Goal: Task Accomplishment & Management: Complete application form

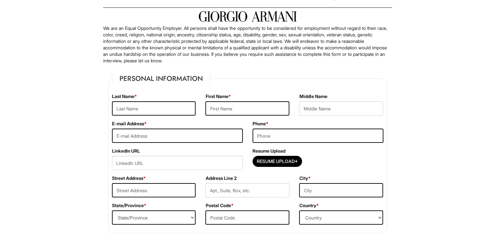
scroll to position [34, 0]
click at [137, 104] on input "text" at bounding box center [154, 108] width 84 height 14
type input "[PERSON_NAME]"
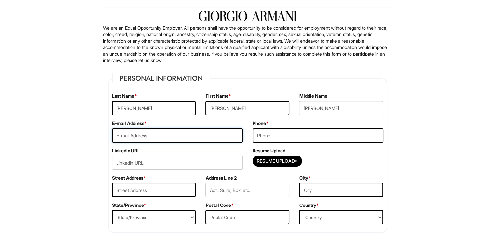
type input "[EMAIL_ADDRESS][DOMAIN_NAME]"
type input "2248042964"
type input "[STREET_ADDRESS]"
type input "[GEOGRAPHIC_DATA]"
select select "IL"
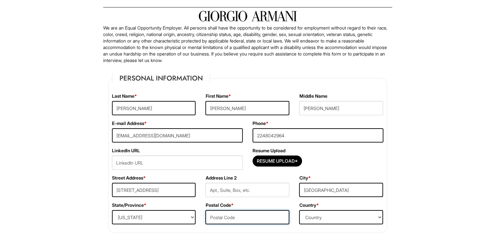
type input "60007"
select select "[GEOGRAPHIC_DATA]"
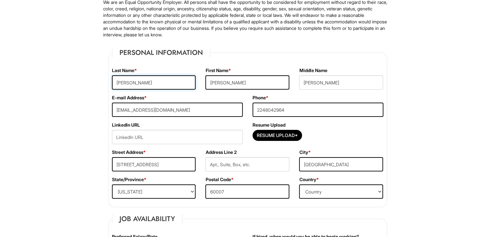
scroll to position [66, 0]
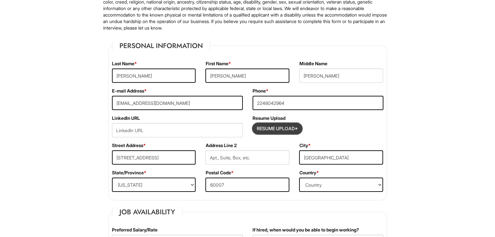
click at [262, 129] on input "Resume Upload*" at bounding box center [277, 129] width 49 height 10
type input "C:\fakepath\[PERSON_NAME] resume.pdf"
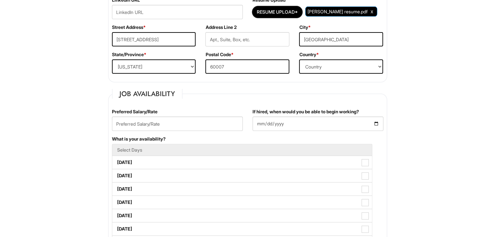
scroll to position [200, 0]
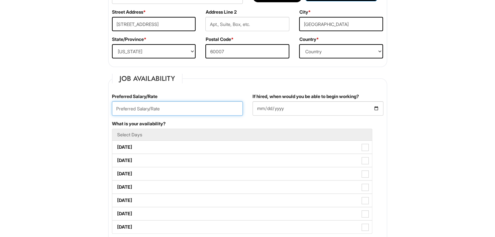
click at [163, 110] on input "text" at bounding box center [177, 108] width 131 height 14
click at [115, 110] on input "16" at bounding box center [177, 108] width 131 height 14
type input "$16"
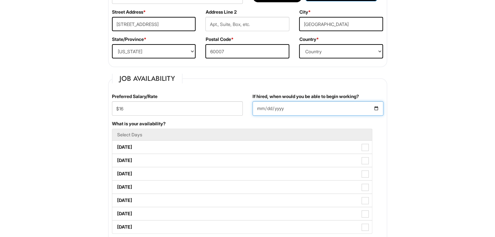
click at [260, 108] on input "If hired, when would you be able to begin working?" at bounding box center [317, 108] width 131 height 14
click at [377, 110] on input "If hired, when would you be able to begin working?" at bounding box center [317, 108] width 131 height 14
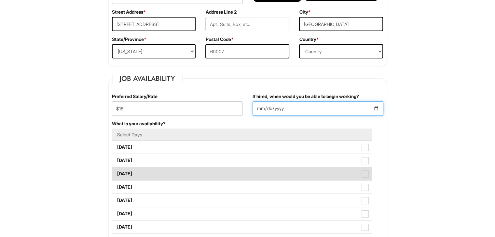
type input "[DATE]"
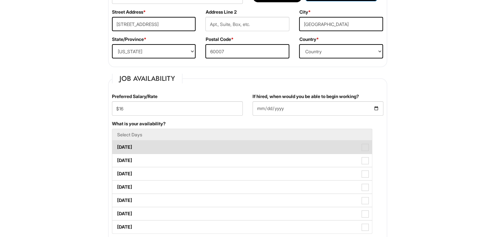
click at [203, 150] on label "[DATE]" at bounding box center [242, 147] width 260 height 13
click at [116, 146] on Available_Monday "[DATE]" at bounding box center [114, 144] width 4 height 4
checkbox Available_Monday "true"
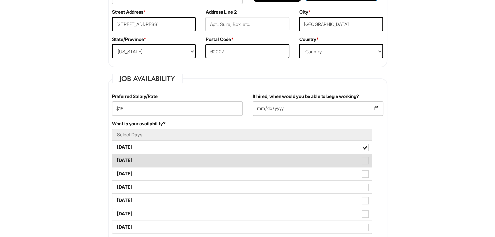
click at [204, 156] on label "[DATE]" at bounding box center [242, 160] width 260 height 13
click at [116, 156] on Available_Tuesday "[DATE]" at bounding box center [114, 157] width 4 height 4
checkbox Available_Tuesday "true"
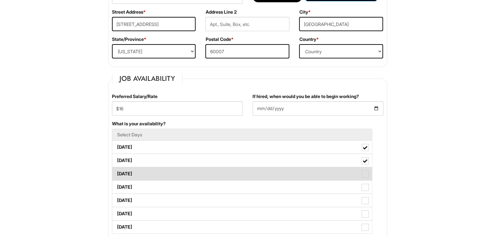
click at [205, 171] on label "[DATE]" at bounding box center [242, 174] width 260 height 13
click at [116, 171] on Available_Wednesday "[DATE]" at bounding box center [114, 171] width 4 height 4
checkbox Available_Wednesday "true"
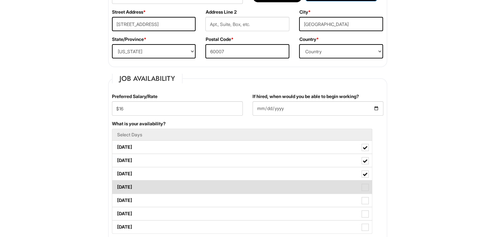
click at [213, 190] on label "[DATE]" at bounding box center [242, 187] width 260 height 13
click at [116, 186] on Available_Thursday "[DATE]" at bounding box center [114, 184] width 4 height 4
checkbox Available_Thursday "true"
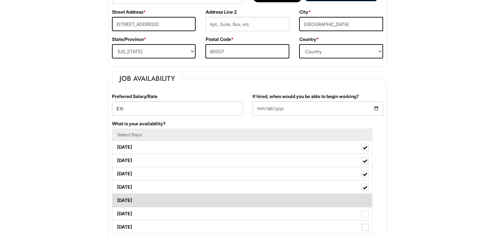
click at [218, 203] on label "[DATE]" at bounding box center [242, 200] width 260 height 13
click at [116, 200] on Available_Friday "[DATE]" at bounding box center [114, 198] width 4 height 4
checkbox Available_Friday "true"
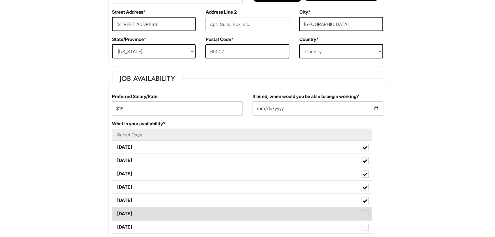
click at [221, 210] on label "[DATE]" at bounding box center [242, 214] width 260 height 13
click at [116, 210] on Available_Saturday "[DATE]" at bounding box center [114, 211] width 4 height 4
checkbox Available_Saturday "true"
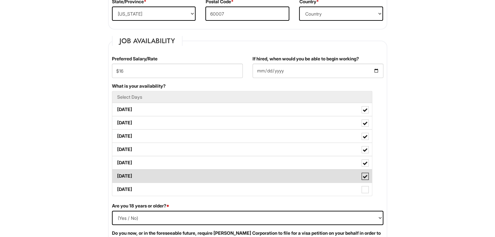
scroll to position [250, 0]
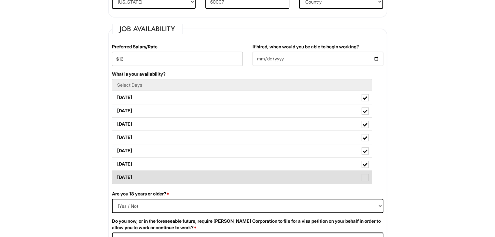
click at [217, 181] on label "[DATE]" at bounding box center [242, 177] width 260 height 13
click at [116, 177] on Available_Sunday "[DATE]" at bounding box center [114, 174] width 4 height 4
checkbox Available_Sunday "true"
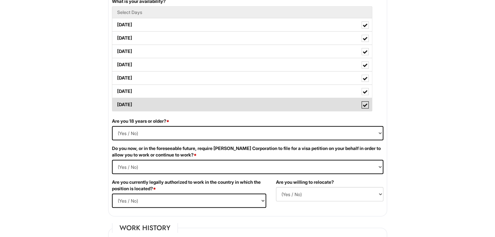
scroll to position [323, 0]
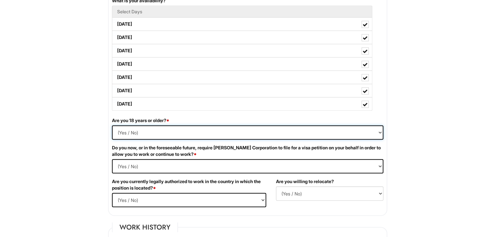
click at [183, 131] on select "(Yes / No) Yes No" at bounding box center [247, 133] width 271 height 14
select select "Yes"
click at [112, 126] on select "(Yes / No) Yes No" at bounding box center [247, 133] width 271 height 14
click at [189, 165] on Required "(Yes / No) Yes No" at bounding box center [247, 166] width 271 height 14
select Required "No"
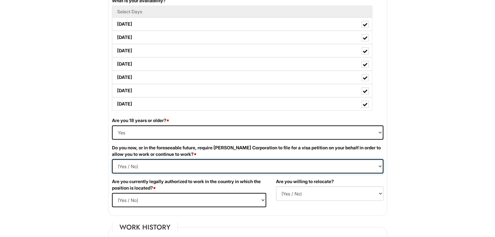
click at [112, 159] on Required "(Yes / No) Yes No" at bounding box center [247, 166] width 271 height 14
click at [184, 199] on select "(Yes / No) Yes No" at bounding box center [189, 200] width 154 height 14
select select "Yes"
click at [112, 193] on select "(Yes / No) Yes No" at bounding box center [189, 200] width 154 height 14
click at [293, 196] on select "(Yes / No) No Yes" at bounding box center [329, 194] width 107 height 14
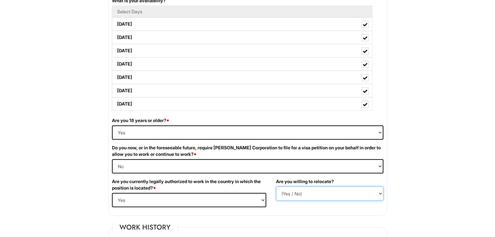
select select "N"
click at [276, 187] on select "(Yes / No) No Yes" at bounding box center [329, 194] width 107 height 14
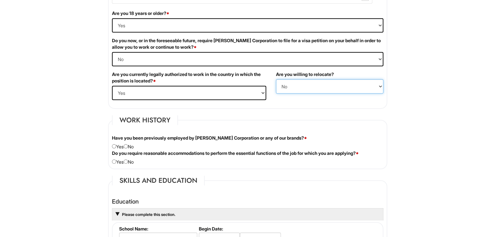
scroll to position [441, 0]
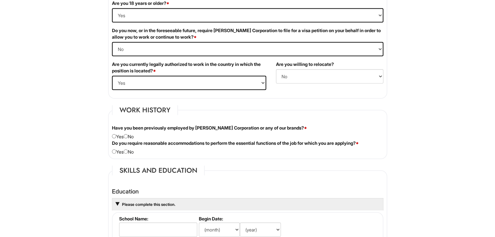
click at [131, 134] on div "Have you been previously employed by [PERSON_NAME] Corporation or any of our br…" at bounding box center [247, 132] width 281 height 15
click at [128, 134] on input "radio" at bounding box center [126, 136] width 4 height 4
radio input "true"
click at [128, 150] on input "radio" at bounding box center [126, 152] width 4 height 4
radio input "true"
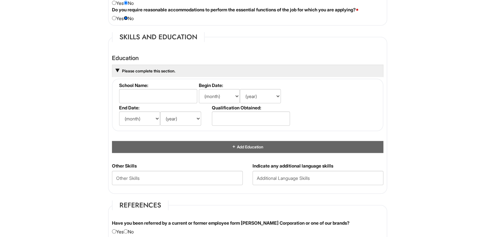
scroll to position [579, 0]
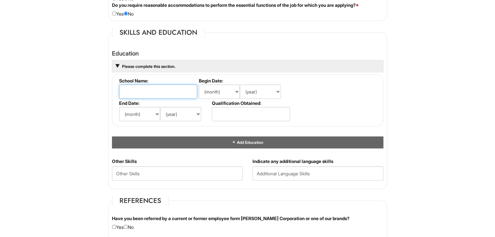
click at [152, 93] on input "text" at bounding box center [158, 92] width 78 height 14
type input "[PERSON_NAME]"
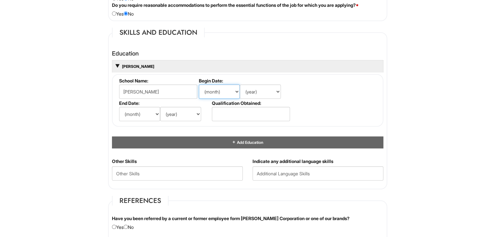
click at [228, 90] on select "(month) Jan Feb Mar Apr May Jun [DATE] Aug Sep Oct Nov Dec" at bounding box center [219, 92] width 41 height 14
select select "4"
click at [199, 85] on select "(month) Jan Feb Mar Apr May Jun [DATE] Aug Sep Oct Nov Dec" at bounding box center [219, 92] width 41 height 14
click at [260, 93] on select "(year) 2029 2028 2027 2026 2025 2024 2023 2022 2021 2020 2019 2018 2017 2016 20…" at bounding box center [260, 92] width 41 height 14
click at [211, 92] on select "(month) Jan Feb Mar Apr May Jun [DATE] Aug Sep Oct Nov Dec" at bounding box center [219, 92] width 41 height 14
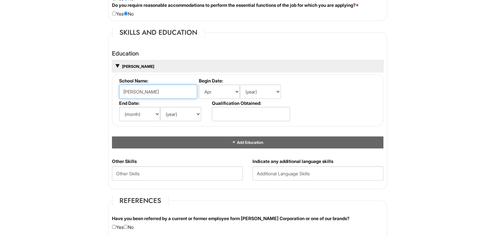
click at [160, 86] on input "[PERSON_NAME]" at bounding box center [158, 92] width 78 height 14
type input "[PERSON_NAME][GEOGRAPHIC_DATA]"
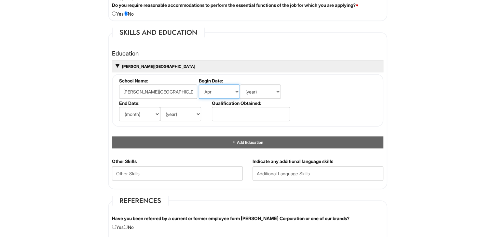
click at [209, 86] on select "(month) Jan Feb Mar Apr May Jun [DATE] Aug Sep Oct Nov Dec" at bounding box center [219, 92] width 41 height 14
select select "8"
click at [199, 85] on select "(month) Jan Feb Mar Apr May Jun [DATE] Aug Sep Oct Nov Dec" at bounding box center [219, 92] width 41 height 14
click at [250, 93] on select "(year) 2029 2028 2027 2026 2025 2024 2023 2022 2021 2020 2019 2018 2017 2016 20…" at bounding box center [260, 92] width 41 height 14
select select "2019"
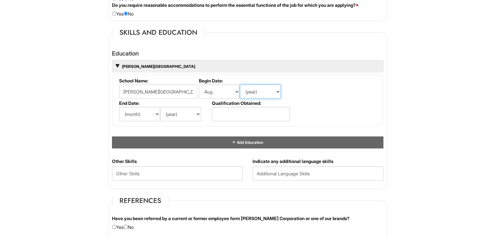
click at [240, 85] on select "(year) 2029 2028 2027 2026 2025 2024 2023 2022 2021 2020 2019 2018 2017 2016 20…" at bounding box center [260, 92] width 41 height 14
click at [137, 104] on li "End Date: (month) Jan Feb Mar Apr May Jun [DATE] Aug Sep Oct Nov Dec (year) 202…" at bounding box center [163, 112] width 93 height 22
click at [139, 108] on select "(month) Jan Feb Mar Apr May Jun [DATE] Aug Sep Oct Nov Dec" at bounding box center [139, 114] width 41 height 14
select select "5"
click at [119, 107] on select "(month) Jan Feb Mar Apr May Jun [DATE] Aug Sep Oct Nov Dec" at bounding box center [139, 114] width 41 height 14
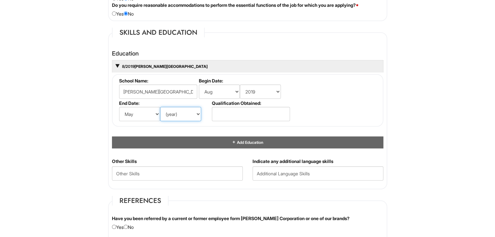
click at [180, 117] on select "(year) 2029 2028 2027 2026 2025 2024 2023 2022 2021 2020 2019 2018 2017 2016 20…" at bounding box center [180, 114] width 41 height 14
select select "2023"
click at [160, 107] on select "(year) 2029 2028 2027 2026 2025 2024 2023 2022 2021 2020 2019 2018 2017 2016 20…" at bounding box center [180, 114] width 41 height 14
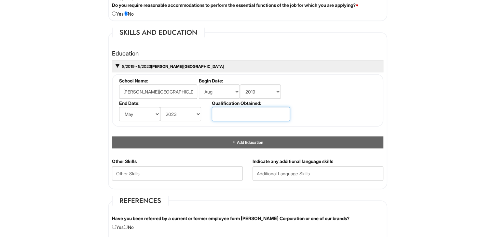
click at [228, 111] on input "text" at bounding box center [251, 114] width 78 height 14
type input "N"
type input "L"
type input "General"
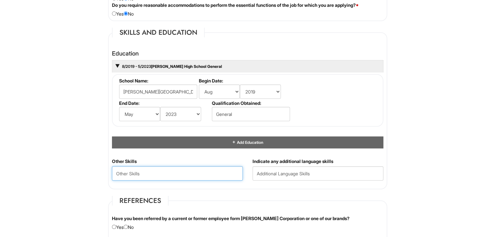
click at [210, 175] on Skills "text" at bounding box center [177, 174] width 131 height 14
type Skills "F"
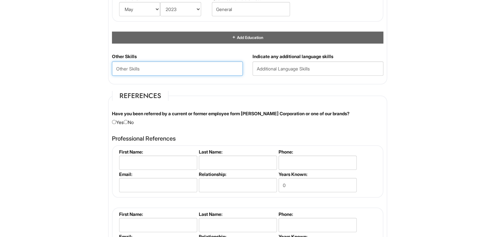
scroll to position [700, 0]
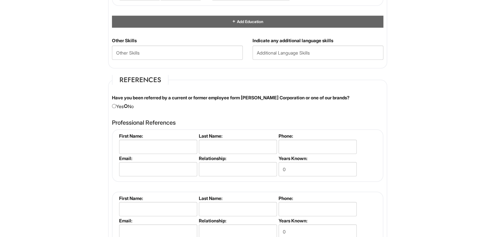
click at [128, 104] on input "radio" at bounding box center [126, 106] width 4 height 4
radio input "true"
click at [154, 147] on input "text" at bounding box center [158, 147] width 78 height 14
type input "M"
type input "[PERSON_NAME]"
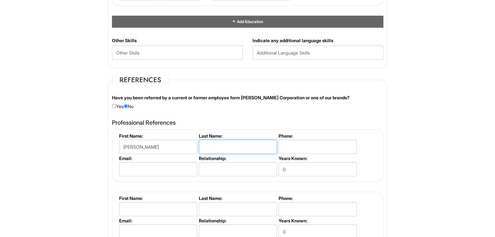
click at [202, 147] on input "text" at bounding box center [238, 147] width 78 height 14
type input "Madden"
click at [314, 146] on input "tel" at bounding box center [317, 147] width 78 height 14
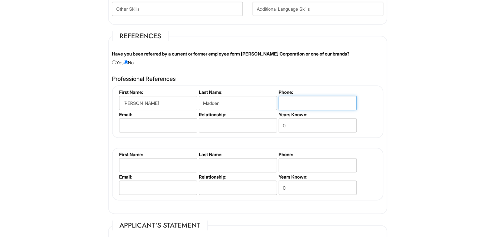
scroll to position [747, 0]
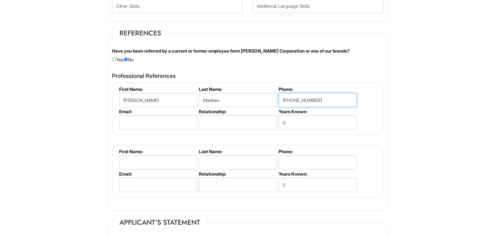
type input "[PHONE_NUMBER]"
click at [298, 124] on input "0" at bounding box center [317, 122] width 78 height 14
type input "2"
type input "1"
type input "2"
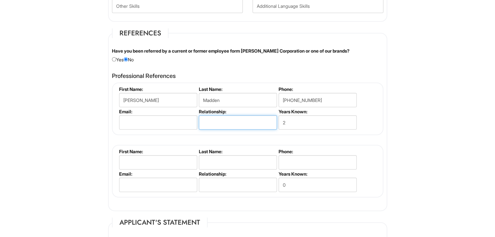
click at [222, 116] on input "text" at bounding box center [238, 122] width 78 height 14
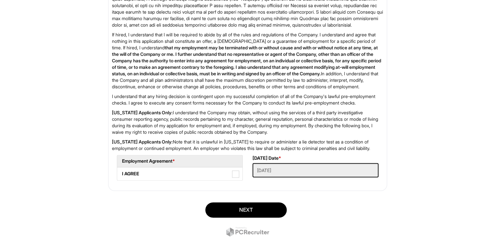
scroll to position [1056, 0]
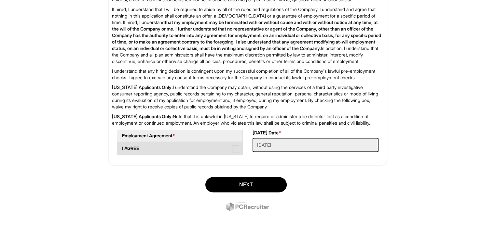
type input "Boss"
click at [234, 149] on span at bounding box center [235, 148] width 7 height 7
click at [121, 148] on AGREE "I AGREE" at bounding box center [119, 145] width 4 height 4
checkbox AGREE "true"
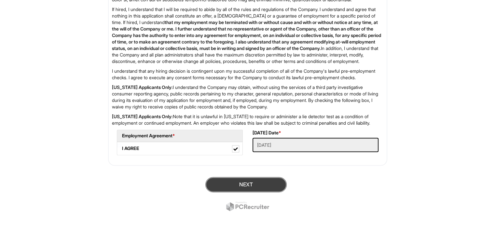
click at [247, 182] on button "Next" at bounding box center [245, 184] width 81 height 15
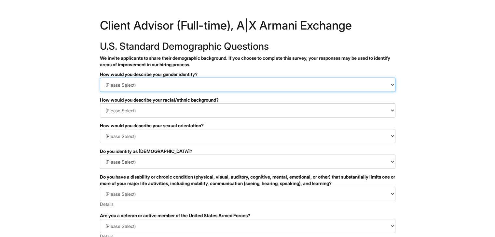
click at [259, 82] on select "(Please Select) Man Woman Non-binary I prefer to self-describe I don't wish to …" at bounding box center [247, 85] width 295 height 14
select select "Woman"
click at [100, 78] on select "(Please Select) Man Woman Non-binary I prefer to self-describe I don't wish to …" at bounding box center [247, 85] width 295 height 14
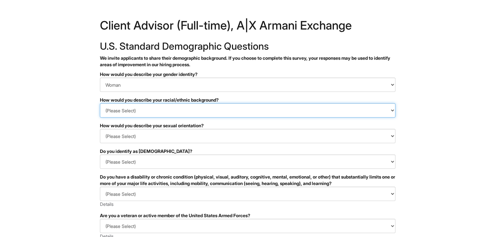
click at [120, 111] on select "(Please Select) Black or of African descent East Asian Hispanic, Latinx or of S…" at bounding box center [247, 110] width 295 height 14
select select "White or European"
click at [100, 103] on select "(Please Select) Black or of African descent East Asian Hispanic, Latinx or of S…" at bounding box center [247, 110] width 295 height 14
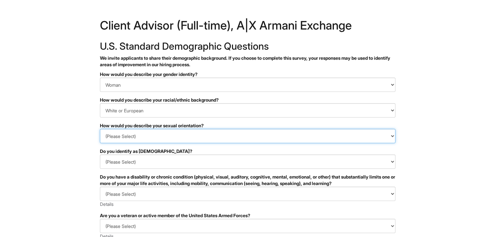
click at [115, 134] on select "(Please Select) Asexual Bisexual and/or pansexual Gay Heterosexual Lesbian Quee…" at bounding box center [247, 136] width 295 height 14
select select "I don't wish to answer"
click at [100, 129] on select "(Please Select) Asexual Bisexual and/or pansexual Gay Heterosexual Lesbian Quee…" at bounding box center [247, 136] width 295 height 14
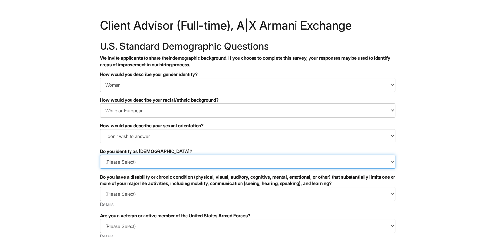
click at [123, 167] on select "(Please Select) Yes No I prefer to self-describe I don't wish to answer" at bounding box center [247, 162] width 295 height 14
select select "No"
click at [100, 155] on select "(Please Select) Yes No I prefer to self-describe I don't wish to answer" at bounding box center [247, 162] width 295 height 14
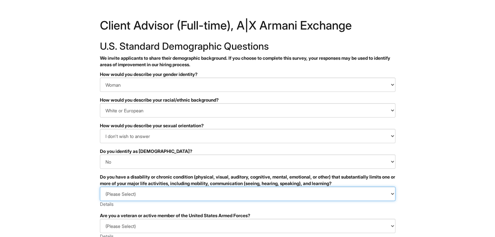
drag, startPoint x: 141, startPoint y: 196, endPoint x: 131, endPoint y: 197, distance: 9.5
click at [131, 197] on select "(Please Select) YES, I HAVE A DISABILITY (or previously had a disability) NO, I…" at bounding box center [247, 194] width 295 height 14
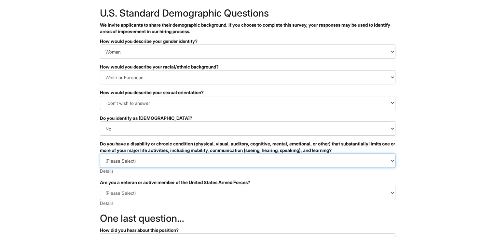
scroll to position [34, 0]
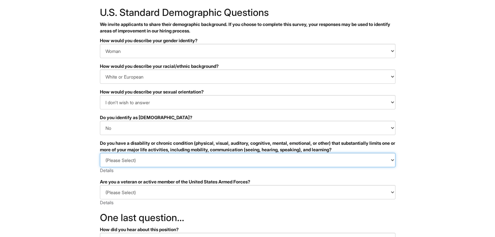
click at [117, 155] on select "(Please Select) YES, I HAVE A DISABILITY (or previously had a disability) NO, I…" at bounding box center [247, 160] width 295 height 14
select select "NO, I DON'T HAVE A DISABILITY"
click at [100, 153] on select "(Please Select) YES, I HAVE A DISABILITY (or previously had a disability) NO, I…" at bounding box center [247, 160] width 295 height 14
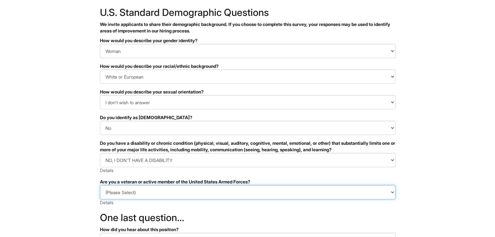
click at [130, 194] on select "(Please Select) I IDENTIFY AS ONE OR MORE OF THE CLASSIFICATIONS OF PROTECTED V…" at bounding box center [247, 192] width 295 height 14
click at [119, 196] on select "(Please Select) I IDENTIFY AS ONE OR MORE OF THE CLASSIFICATIONS OF PROTECTED V…" at bounding box center [247, 192] width 295 height 14
select select "I AM NOT A PROTECTED VETERAN"
click at [100, 185] on select "(Please Select) I IDENTIFY AS ONE OR MORE OF THE CLASSIFICATIONS OF PROTECTED V…" at bounding box center [247, 192] width 295 height 14
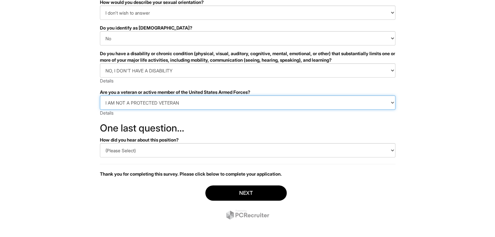
scroll to position [129, 0]
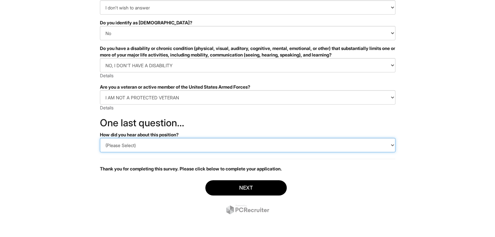
click at [130, 146] on select "(Please Select) CareerBuilder Indeed LinkedIn Monster Referral Other" at bounding box center [247, 145] width 295 height 14
select select "Indeed"
click at [100, 138] on select "(Please Select) CareerBuilder Indeed LinkedIn Monster Referral Other" at bounding box center [247, 145] width 295 height 14
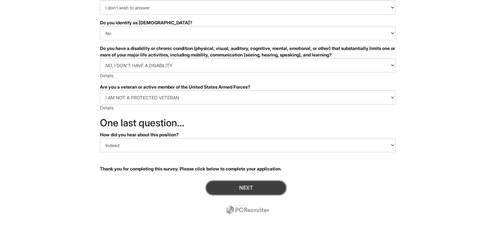
click at [218, 191] on button "Next" at bounding box center [245, 188] width 81 height 15
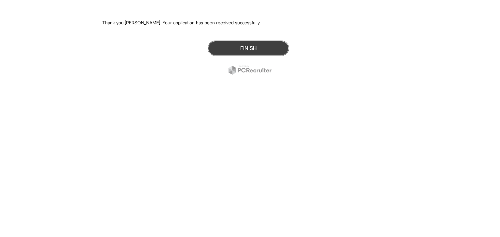
click at [229, 51] on button "Finish" at bounding box center [248, 48] width 81 height 15
